Goal: Task Accomplishment & Management: Complete application form

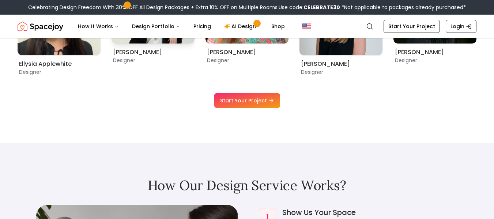
scroll to position [475, 0]
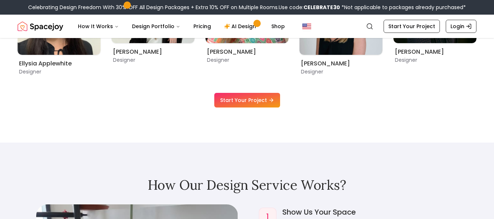
drag, startPoint x: 263, startPoint y: 99, endPoint x: 261, endPoint y: 92, distance: 7.3
click at [263, 99] on link "Start Your Project" at bounding box center [247, 100] width 66 height 15
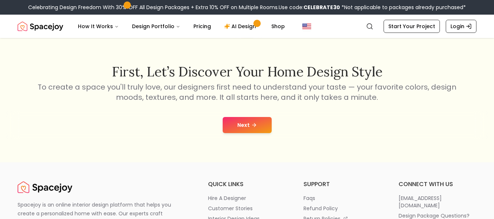
scroll to position [110, 0]
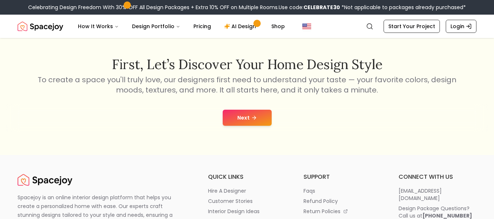
click at [245, 118] on button "Next" at bounding box center [247, 118] width 49 height 16
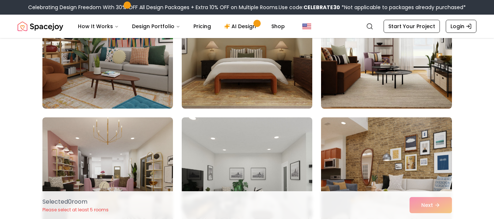
scroll to position [3217, 0]
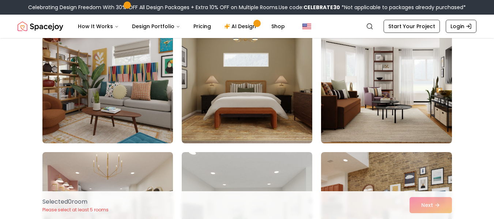
click at [140, 99] on img at bounding box center [107, 84] width 137 height 123
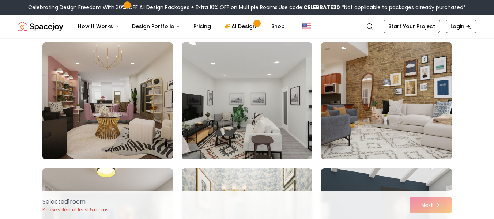
click at [391, 97] on img at bounding box center [386, 100] width 137 height 123
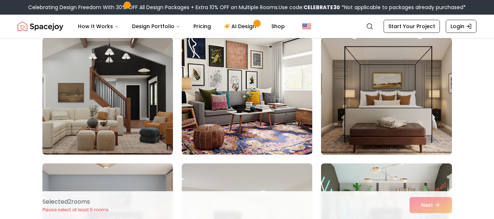
scroll to position [3582, 0]
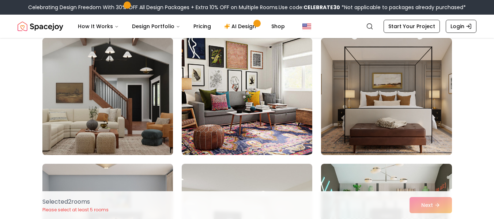
click at [137, 129] on img at bounding box center [107, 96] width 137 height 123
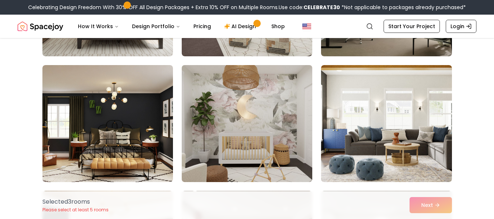
scroll to position [3911, 0]
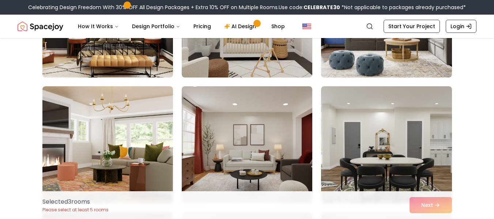
click at [116, 67] on img at bounding box center [107, 19] width 137 height 123
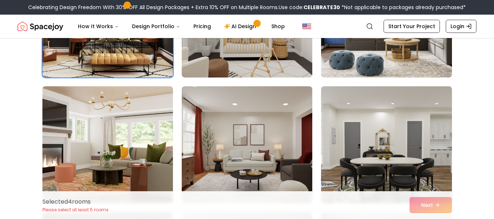
click at [114, 140] on img at bounding box center [107, 144] width 137 height 123
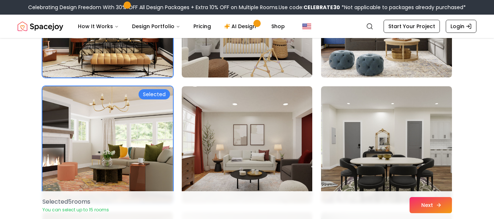
click at [431, 206] on button "Next" at bounding box center [430, 205] width 42 height 16
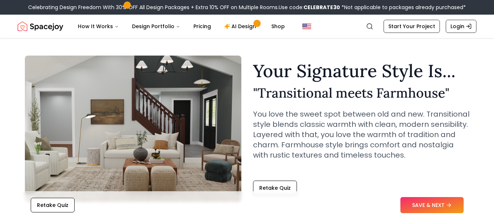
drag, startPoint x: 425, startPoint y: 205, endPoint x: 423, endPoint y: 196, distance: 9.9
click at [425, 205] on button "SAVE & NEXT" at bounding box center [431, 205] width 63 height 16
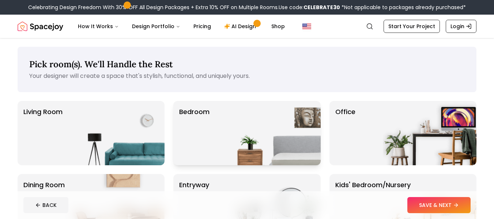
click at [255, 126] on img at bounding box center [274, 133] width 94 height 64
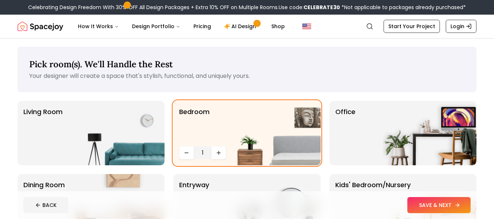
click at [414, 202] on button "SAVE & NEXT" at bounding box center [438, 205] width 63 height 16
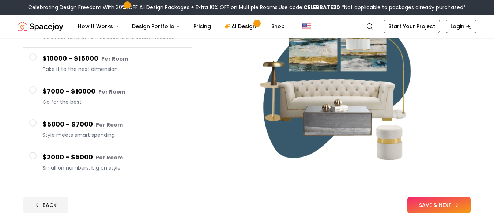
scroll to position [110, 0]
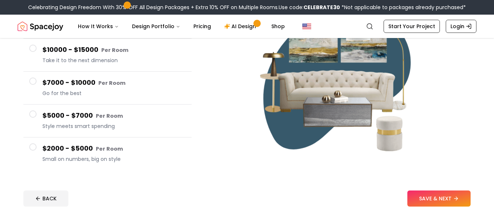
click at [96, 158] on span "Small on numbers, big on style" at bounding box center [113, 158] width 143 height 7
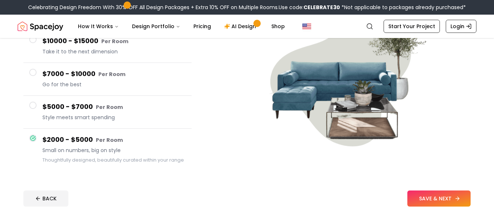
click at [439, 196] on button "SAVE & NEXT" at bounding box center [438, 198] width 63 height 16
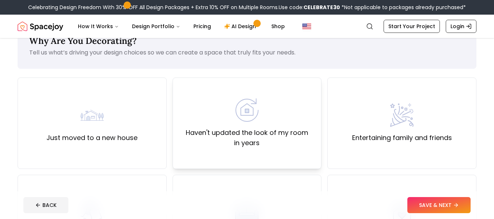
scroll to position [37, 0]
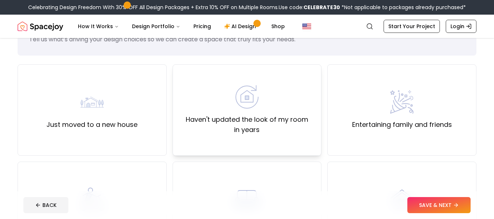
click at [227, 106] on div "Haven't updated the look of my room in years" at bounding box center [247, 110] width 137 height 50
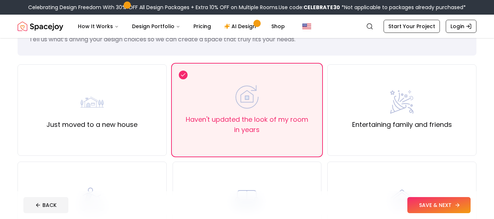
click at [439, 206] on button "SAVE & NEXT" at bounding box center [438, 205] width 63 height 16
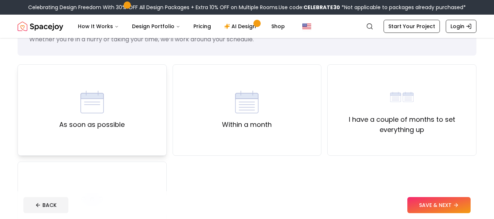
drag, startPoint x: 109, startPoint y: 104, endPoint x: 106, endPoint y: 108, distance: 5.0
click at [106, 108] on div "As soon as possible" at bounding box center [91, 109] width 65 height 39
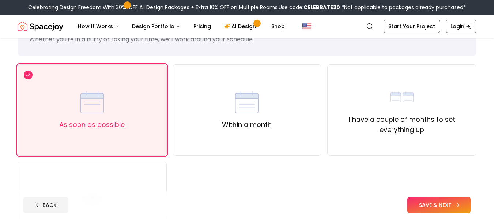
click at [449, 201] on button "SAVE & NEXT" at bounding box center [438, 205] width 63 height 16
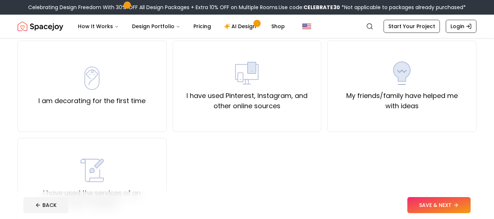
scroll to position [73, 0]
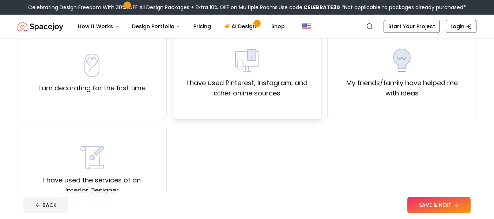
click at [269, 75] on div "I have used Pinterest, Instagram, and other online sources" at bounding box center [247, 74] width 137 height 50
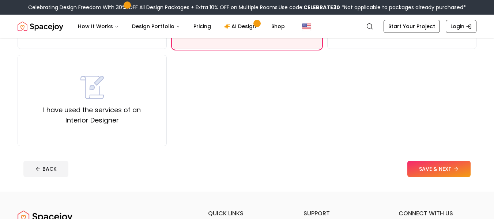
scroll to position [146, 0]
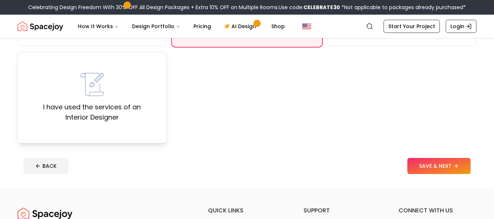
click at [124, 101] on div "I have used the services of an Interior Designer" at bounding box center [92, 98] width 137 height 50
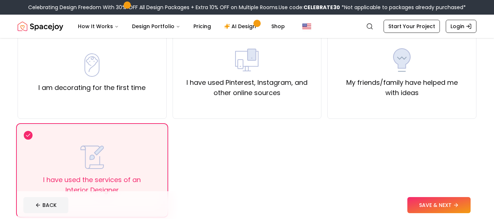
scroll to position [73, 0]
click at [419, 198] on button "SAVE & NEXT" at bounding box center [438, 205] width 63 height 16
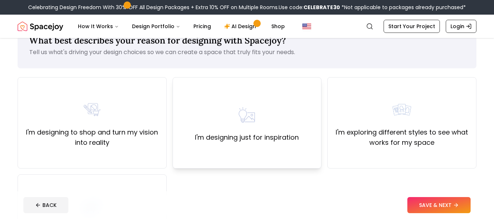
scroll to position [37, 0]
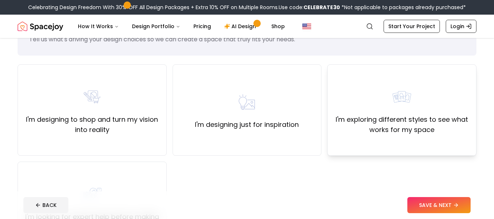
click at [370, 103] on div "I'm exploring different styles to see what works for my space" at bounding box center [401, 110] width 137 height 50
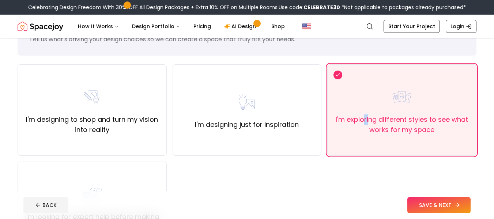
click at [431, 206] on button "SAVE & NEXT" at bounding box center [438, 205] width 63 height 16
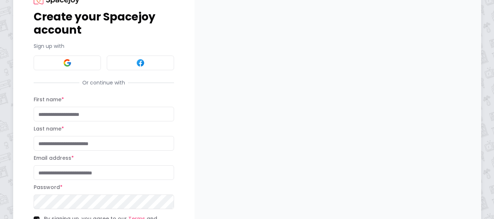
scroll to position [37, 0]
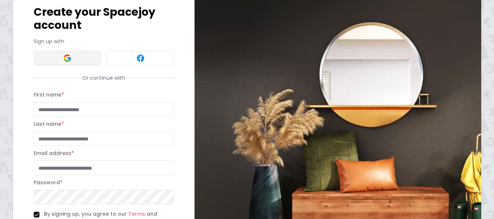
click at [76, 56] on button at bounding box center [67, 58] width 67 height 15
